Goal: Find specific page/section: Find specific page/section

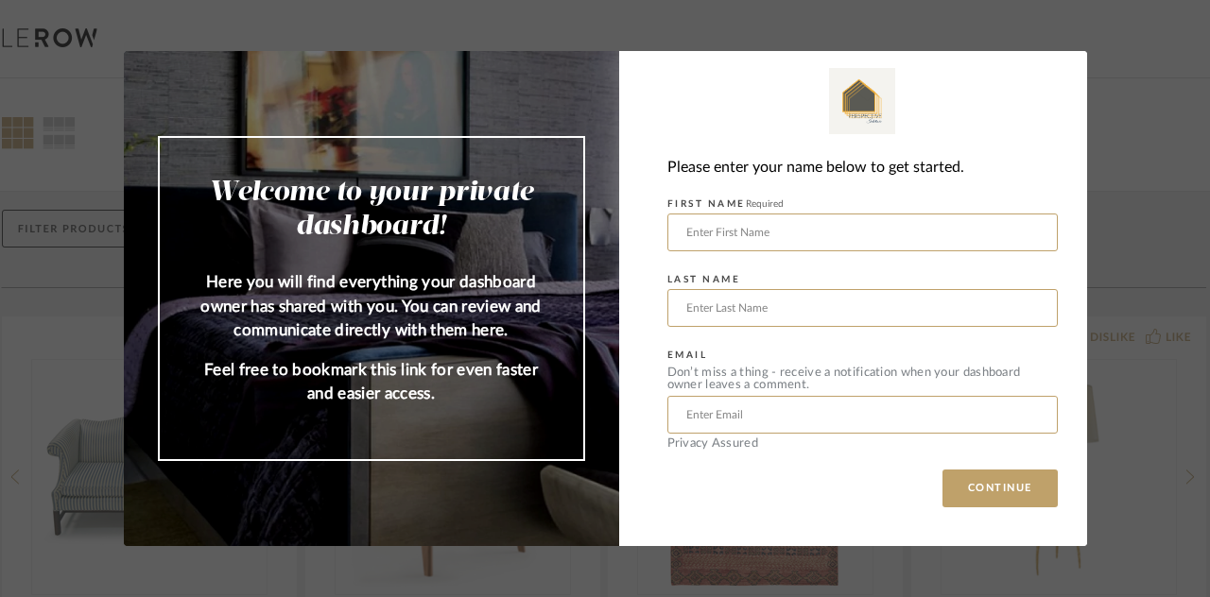
click at [781, 234] on input "text" at bounding box center [862, 233] width 390 height 38
